Goal: Use online tool/utility: Utilize a website feature to perform a specific function

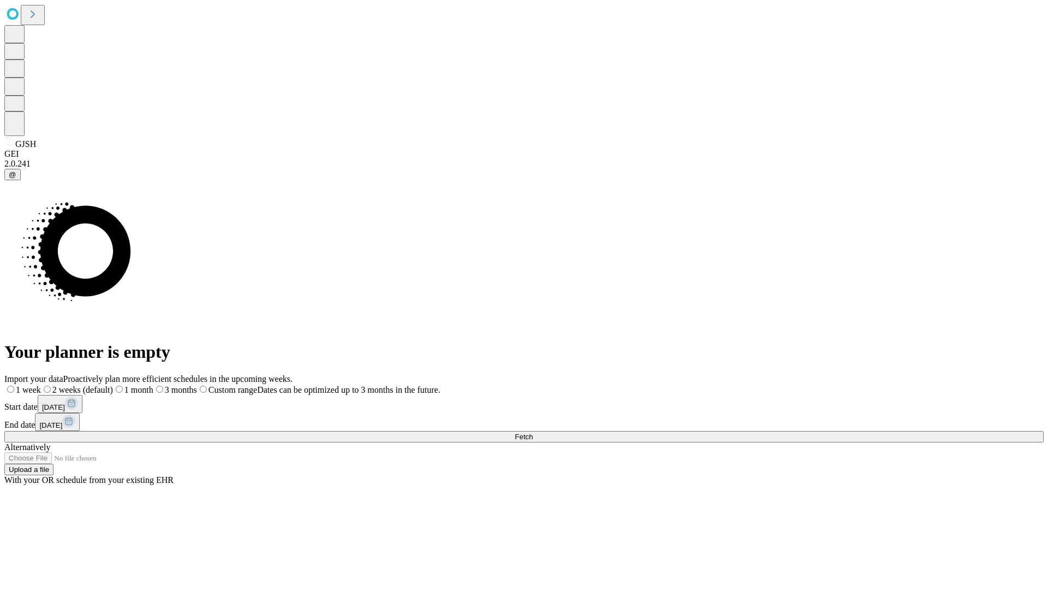
click at [533, 432] on span "Fetch" at bounding box center [524, 436] width 18 height 8
